Goal: Task Accomplishment & Management: Use online tool/utility

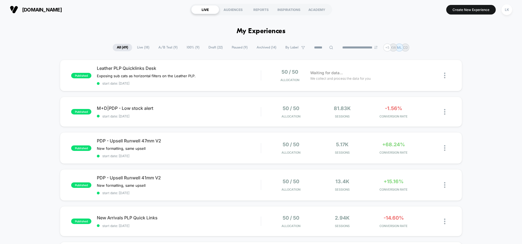
click at [232, 47] on span "Paused ( 9 )" at bounding box center [239, 47] width 24 height 7
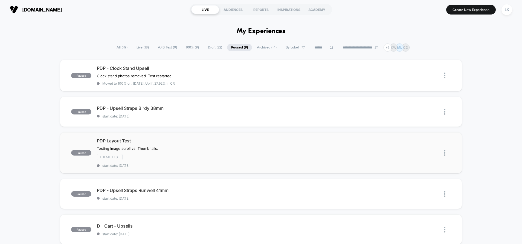
click at [444, 151] on img at bounding box center [444, 153] width 1 height 6
click at [407, 118] on div "Edit" at bounding box center [416, 121] width 49 height 12
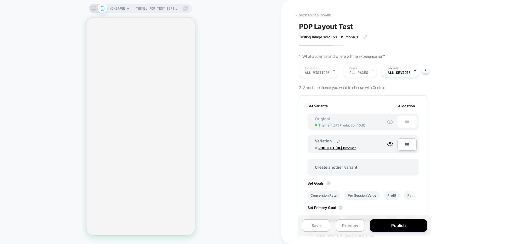
scroll to position [0, 1]
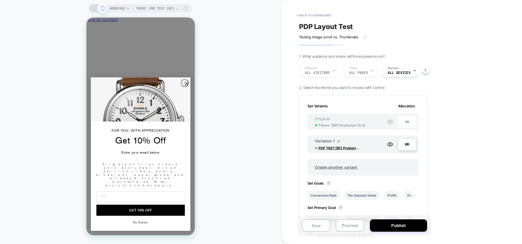
click at [185, 87] on circle "Close dialog" at bounding box center [186, 83] width 7 height 7
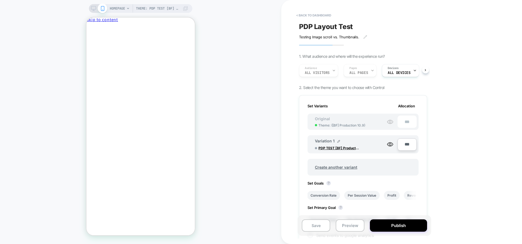
click at [187, 33] on div "You're $69 away from free shipping" at bounding box center [140, 34] width 108 height 4
click at [110, 27] on span "Close drawer" at bounding box center [100, 29] width 22 height 4
click at [323, 17] on button "< back to dashboard" at bounding box center [313, 15] width 40 height 9
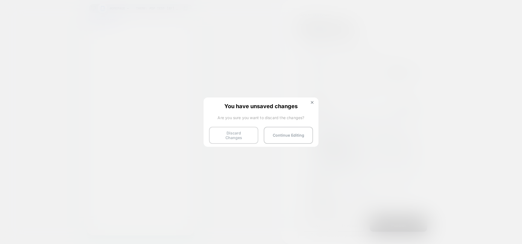
click at [240, 136] on button "Discard Changes" at bounding box center [233, 135] width 49 height 17
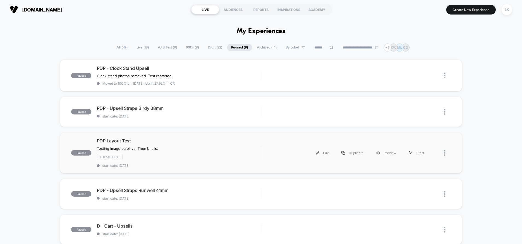
click at [294, 154] on div "Edit Duplicate Preview Start" at bounding box center [349, 153] width 164 height 12
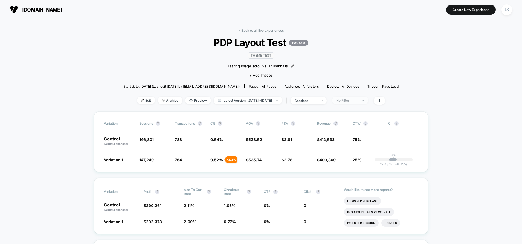
click at [358, 99] on div "No Filter" at bounding box center [347, 100] width 22 height 4
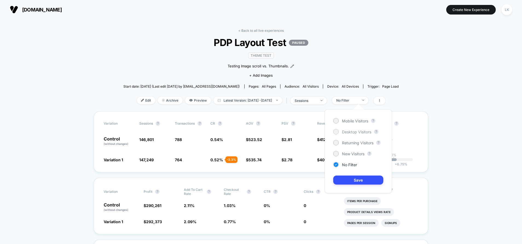
click at [356, 133] on span "Desktop Visitors" at bounding box center [356, 131] width 29 height 5
click at [363, 179] on button "Save" at bounding box center [358, 179] width 50 height 9
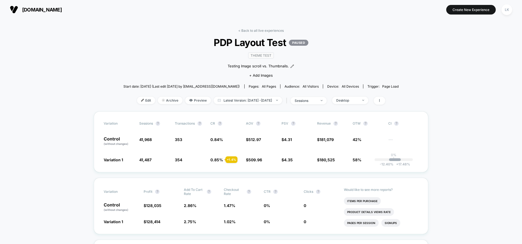
click at [363, 95] on div "< Back to all live experiences PDP Layout Test PAUSED Theme Test Testing Image …" at bounding box center [260, 69] width 275 height 83
click at [358, 102] on div "Desktop" at bounding box center [347, 100] width 22 height 4
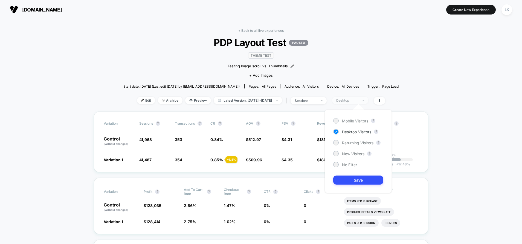
click at [358, 102] on div "Desktop" at bounding box center [347, 100] width 22 height 4
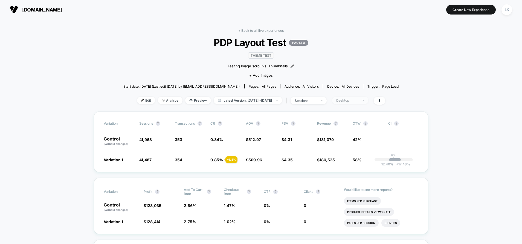
click at [362, 97] on span "Desktop" at bounding box center [350, 100] width 36 height 7
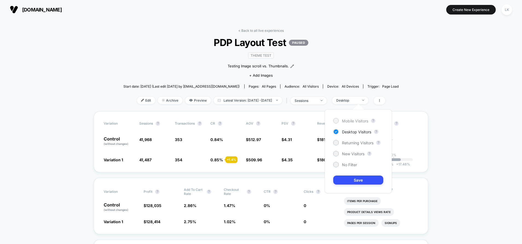
click at [361, 123] on span "Mobile Visitors" at bounding box center [355, 120] width 26 height 5
click at [364, 181] on button "Save" at bounding box center [358, 179] width 50 height 9
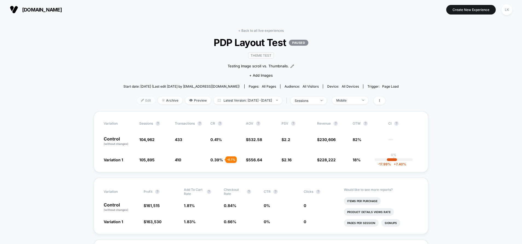
click at [137, 100] on span "Edit" at bounding box center [146, 100] width 18 height 7
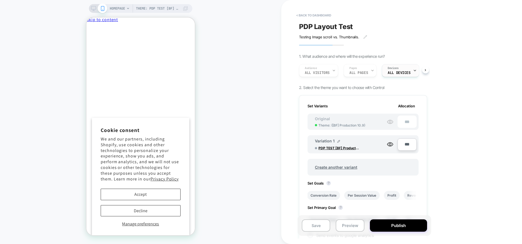
click at [398, 73] on span "ALL DEVICES" at bounding box center [398, 73] width 23 height 4
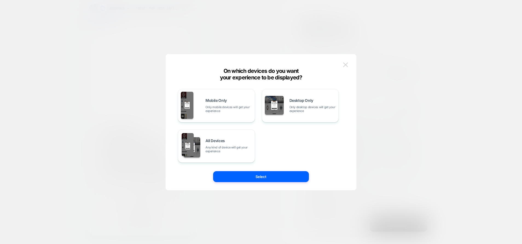
click at [347, 62] on button at bounding box center [345, 65] width 8 height 8
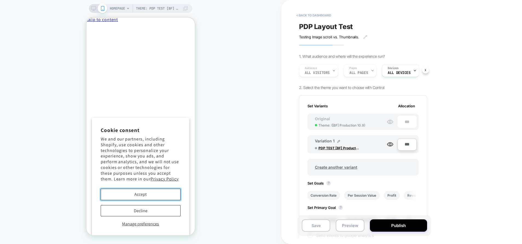
click at [138, 195] on button "Accept" at bounding box center [141, 193] width 80 height 11
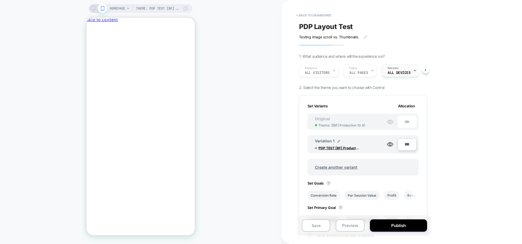
click at [407, 68] on div "Devices ALL DEVICES" at bounding box center [399, 70] width 34 height 12
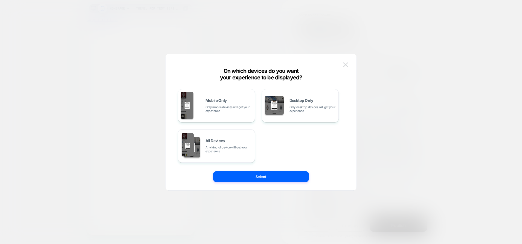
click at [345, 64] on img at bounding box center [345, 64] width 5 height 5
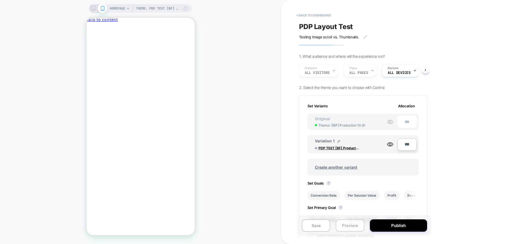
click at [351, 224] on button "Preview" at bounding box center [350, 225] width 28 height 12
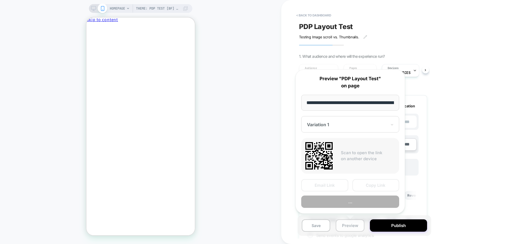
scroll to position [0, 45]
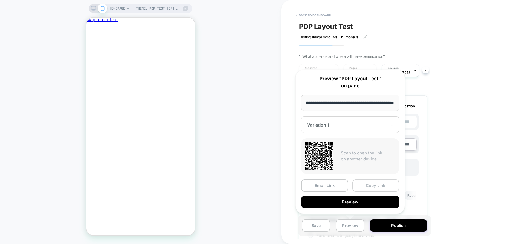
click at [369, 186] on button "Copy Link" at bounding box center [375, 185] width 47 height 12
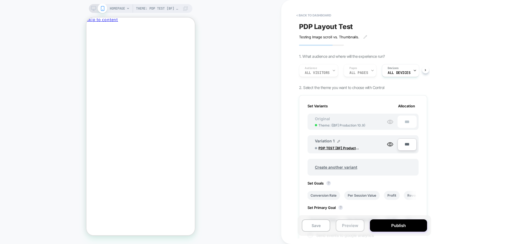
click at [341, 226] on button "Preview" at bounding box center [350, 225] width 28 height 12
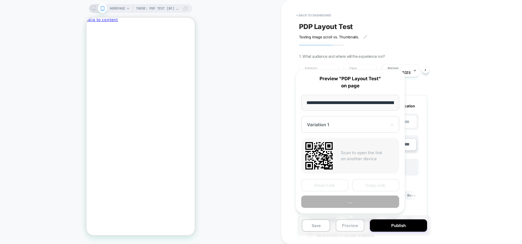
scroll to position [0, 45]
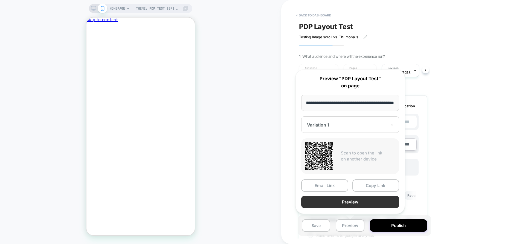
click at [354, 200] on button "Preview" at bounding box center [350, 202] width 98 height 12
